Goal: Transaction & Acquisition: Purchase product/service

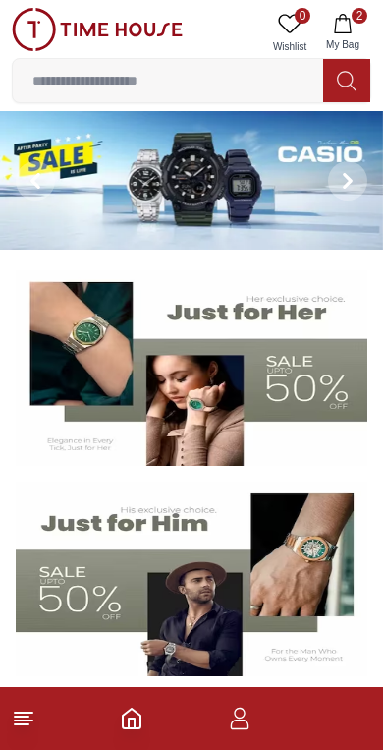
click at [344, 24] on icon "button" at bounding box center [343, 24] width 20 height 20
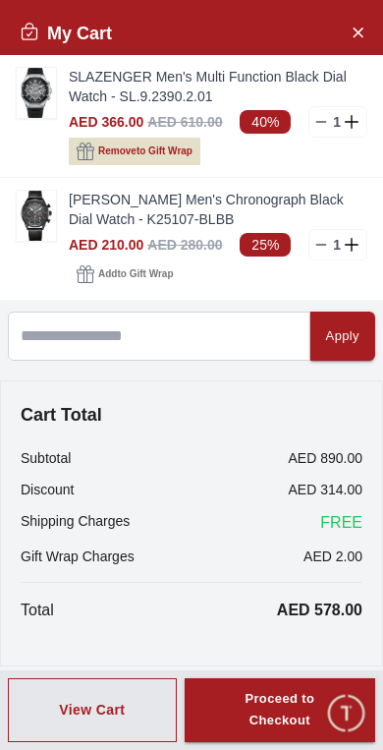
click at [54, 219] on img at bounding box center [36, 216] width 39 height 50
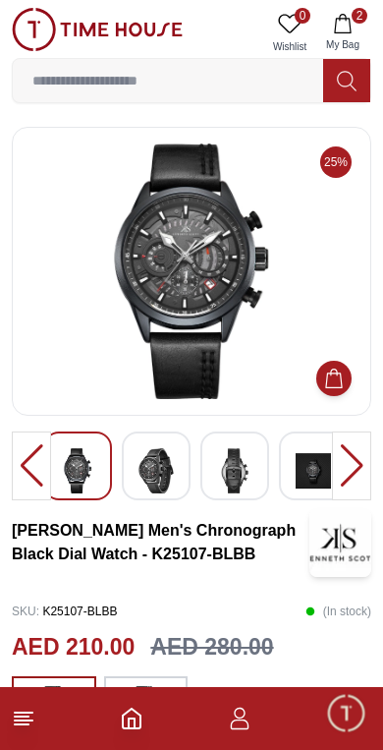
click at [148, 284] on img at bounding box center [192, 272] width 326 height 256
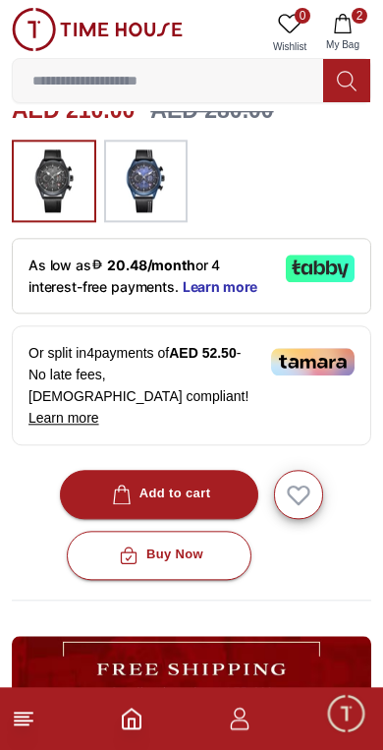
click at [92, 275] on span "As low as 20.48/month or 4 interest-free payments." at bounding box center [125, 276] width 192 height 38
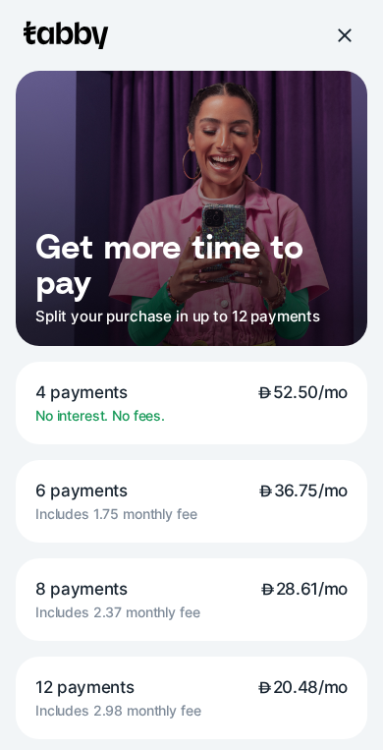
click at [102, 398] on span "4 payments" at bounding box center [81, 392] width 92 height 22
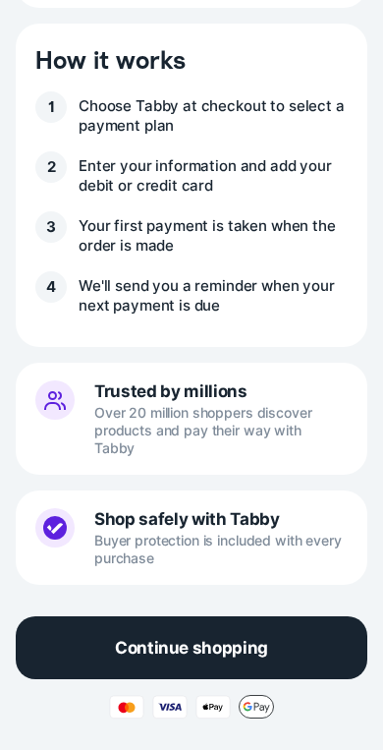
scroll to position [731, 0]
click at [97, 662] on button "Continue shopping" at bounding box center [192, 647] width 352 height 63
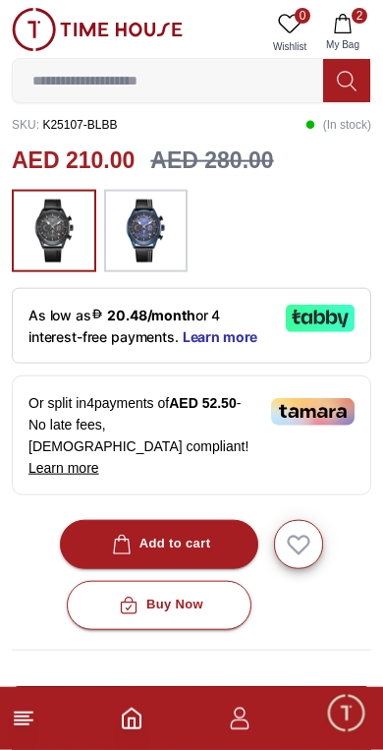
click at [94, 347] on div "As low as 20.48/month or 4 interest-free payments. Learn more" at bounding box center [192, 326] width 360 height 76
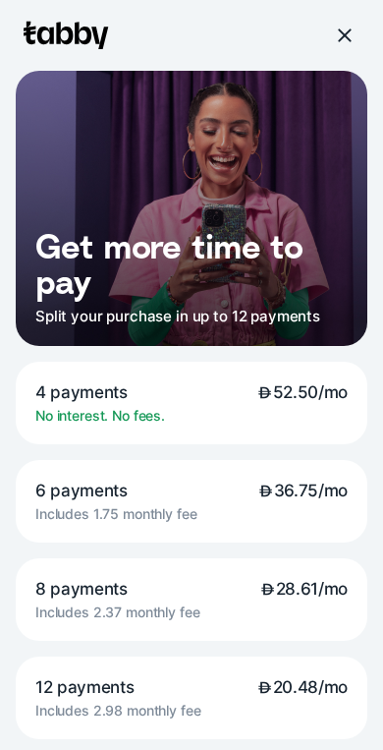
scroll to position [488, 0]
click at [68, 299] on p "Get more time to pay" at bounding box center [185, 263] width 301 height 71
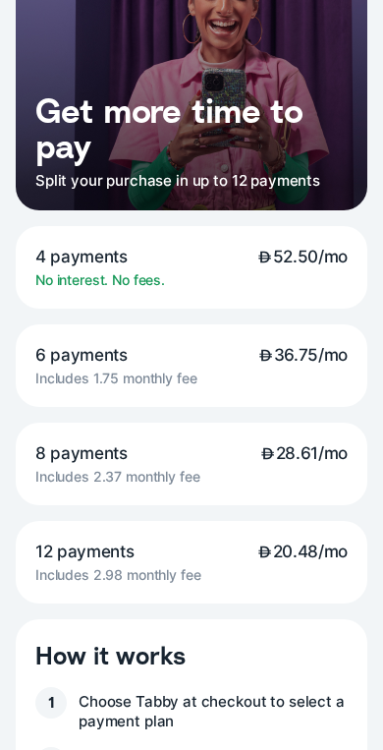
scroll to position [128, 0]
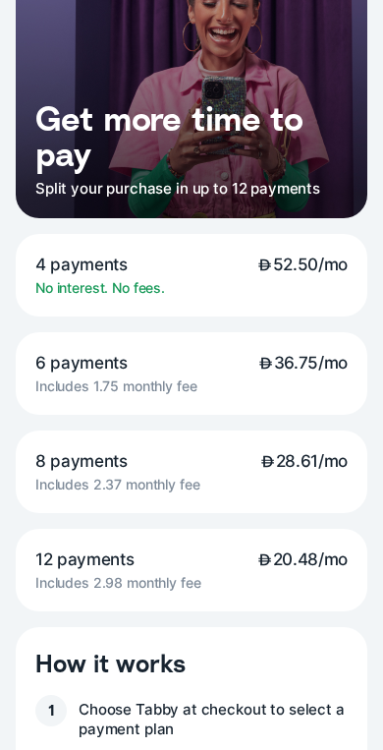
click at [80, 250] on div "4 payments 52.50/mo No interest. No fees." at bounding box center [192, 275] width 352 height 83
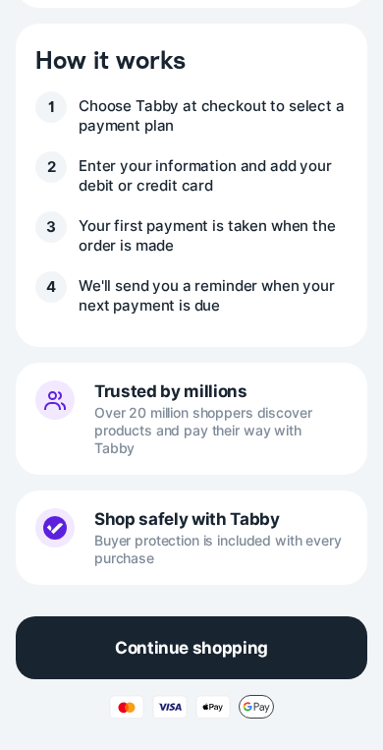
scroll to position [731, 0]
click at [92, 645] on button "Continue shopping" at bounding box center [192, 647] width 352 height 63
